Goal: Information Seeking & Learning: Learn about a topic

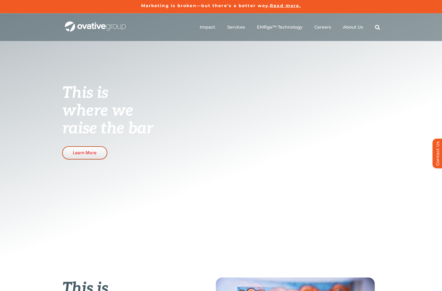
click at [85, 154] on span "Learn More" at bounding box center [85, 152] width 24 height 5
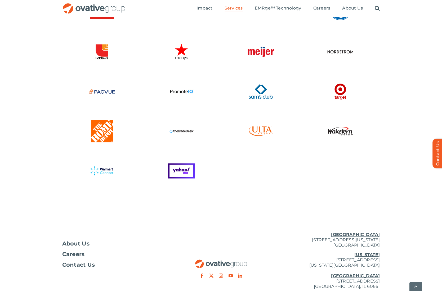
scroll to position [1376, 0]
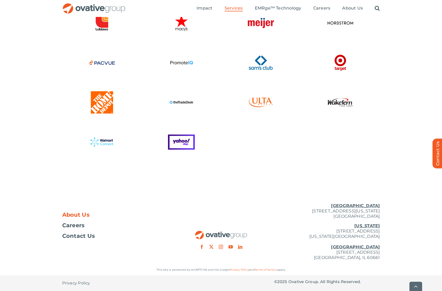
click at [76, 216] on span "About Us" at bounding box center [76, 214] width 28 height 5
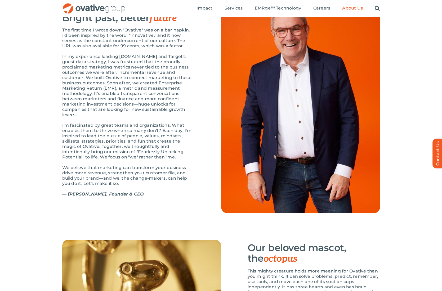
scroll to position [565, 0]
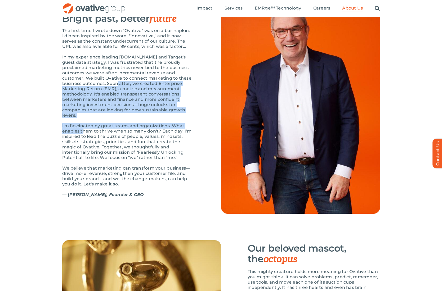
drag, startPoint x: 78, startPoint y: 97, endPoint x: 83, endPoint y: 142, distance: 44.5
click at [83, 142] on div "The first time I wrote down "Ovative" was on a bar napkin. I'd been inspired by…" at bounding box center [128, 115] width 132 height 175
click at [83, 142] on p "I'm fascinated by great teams and organizations. What enables them to thrive wh…" at bounding box center [128, 141] width 132 height 37
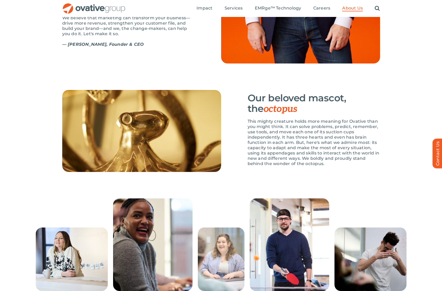
scroll to position [715, 0]
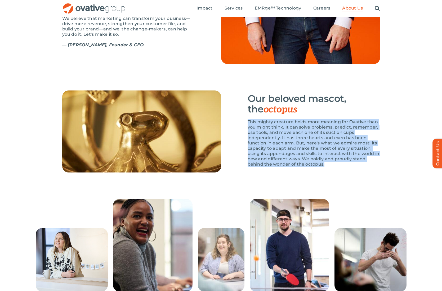
drag, startPoint x: 315, startPoint y: 133, endPoint x: 351, endPoint y: 184, distance: 62.5
click at [351, 172] on div "Our beloved mascot, the octopus This mighty creature holds more meaning for Ova…" at bounding box center [313, 131] width 132 height 82
drag, startPoint x: 351, startPoint y: 184, endPoint x: 337, endPoint y: 183, distance: 14.1
click at [351, 173] on div "This mighty creature holds more meaning for Ovative than you might think. It ca…" at bounding box center [313, 145] width 132 height 53
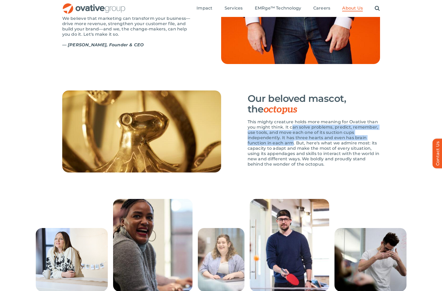
drag, startPoint x: 293, startPoint y: 143, endPoint x: 291, endPoint y: 162, distance: 18.6
click at [291, 162] on p "This mighty creature holds more meaning for Ovative than you might think. It ca…" at bounding box center [313, 143] width 132 height 48
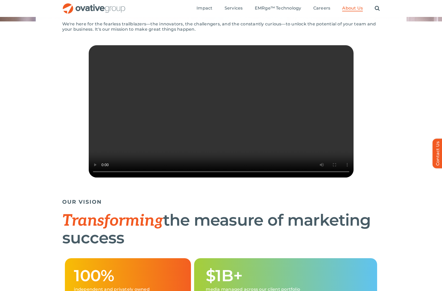
scroll to position [0, 0]
